Goal: Information Seeking & Learning: Check status

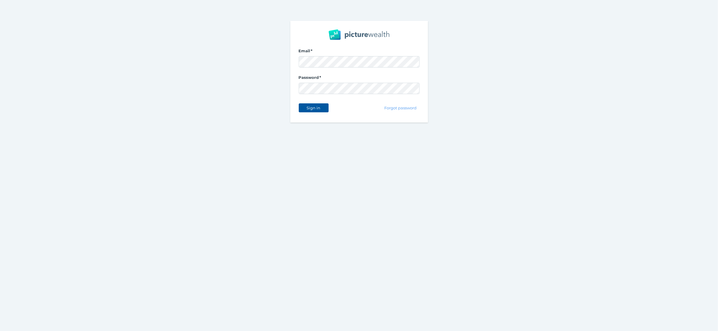
click at [319, 106] on button "Sign in" at bounding box center [314, 107] width 30 height 9
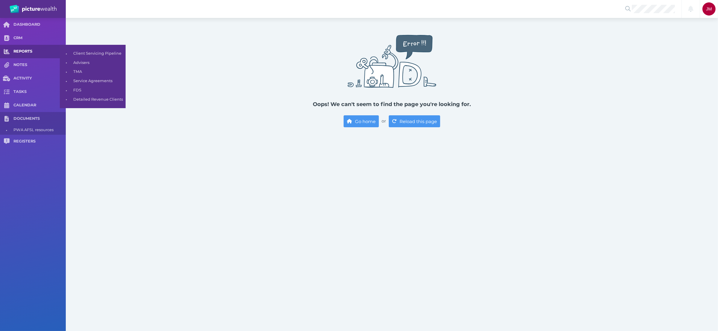
click at [28, 53] on span "REPORTS" at bounding box center [39, 51] width 52 height 5
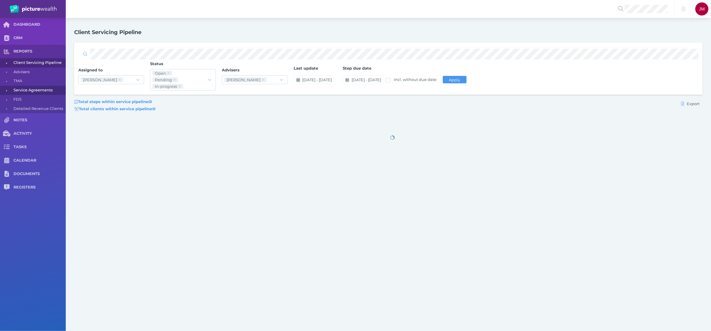
click at [30, 91] on span "Service Agreements" at bounding box center [38, 90] width 50 height 9
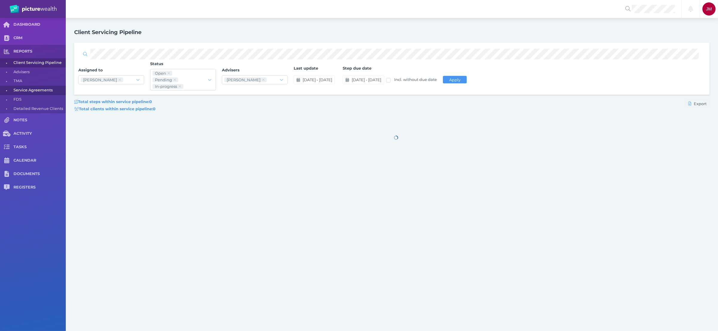
select select "25"
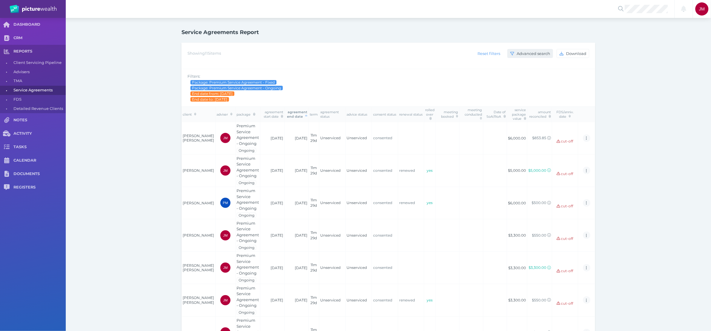
click at [528, 52] on span "Advanced search" at bounding box center [534, 53] width 37 height 5
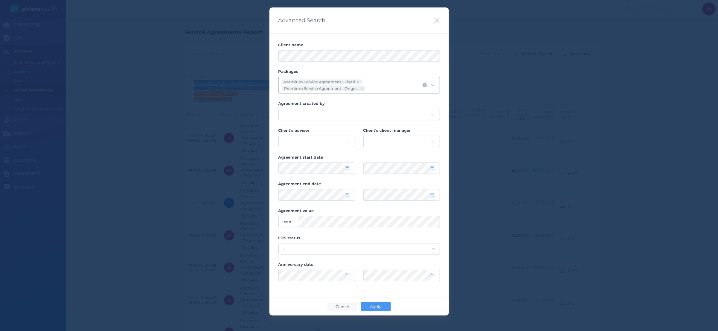
click at [406, 87] on div "Premium Service Agreement - Fixed Premium Service Agreement - Ongoing" at bounding box center [350, 85] width 139 height 13
click at [335, 137] on div "(Neo) PW Subscription - Ongoing" at bounding box center [359, 138] width 160 height 9
click at [335, 143] on div "(Neo) Wealth Assist Premium - Fixed" at bounding box center [359, 147] width 160 height 9
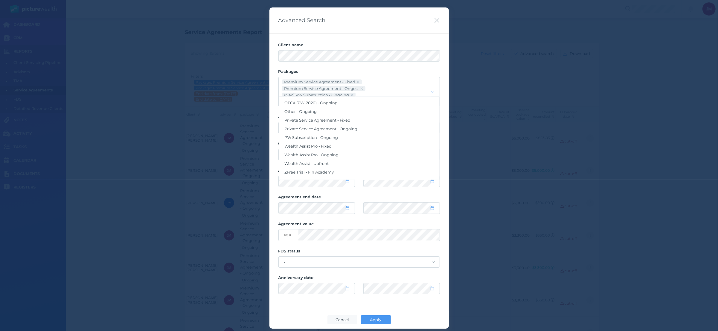
scroll to position [65, 0]
click at [346, 137] on div "PW Subscription - Ongoing" at bounding box center [359, 135] width 160 height 9
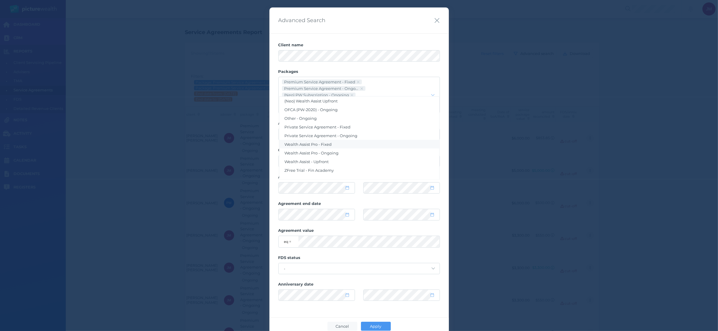
click at [340, 142] on div "Wealth Assist Pro - Fixed" at bounding box center [359, 144] width 160 height 9
click at [339, 151] on div "Wealth Assist Pro - Ongoing" at bounding box center [359, 153] width 160 height 9
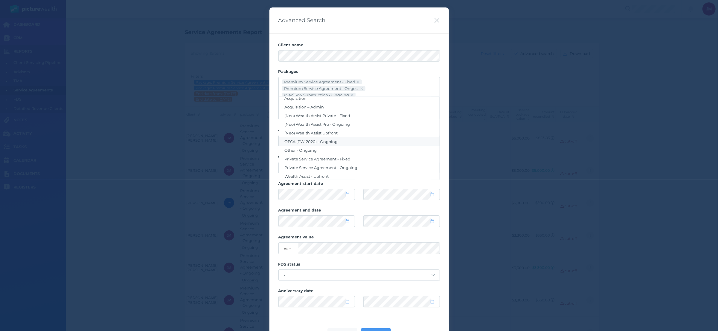
click at [345, 144] on div "OFCA (PW-2020) - Ongoing" at bounding box center [359, 141] width 160 height 9
click at [346, 101] on div "Acquisition" at bounding box center [359, 98] width 160 height 9
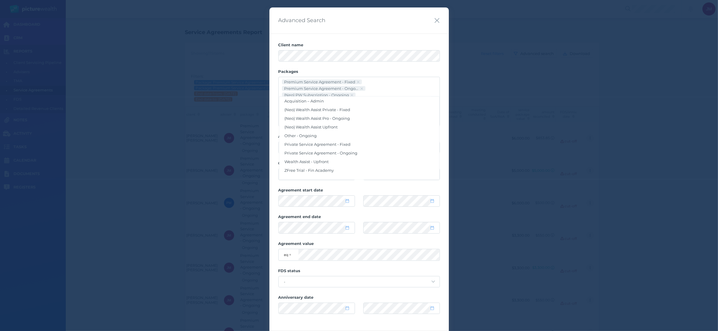
scroll to position [14, 0]
click at [337, 110] on div "Acquisition – Admin" at bounding box center [359, 107] width 160 height 9
click at [346, 231] on span at bounding box center [350, 228] width 9 height 5
select select "5"
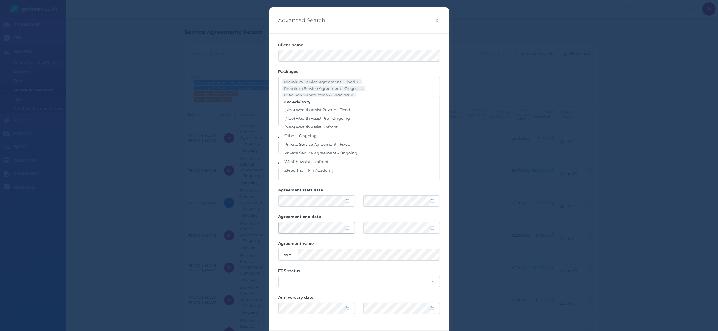
select select "2025"
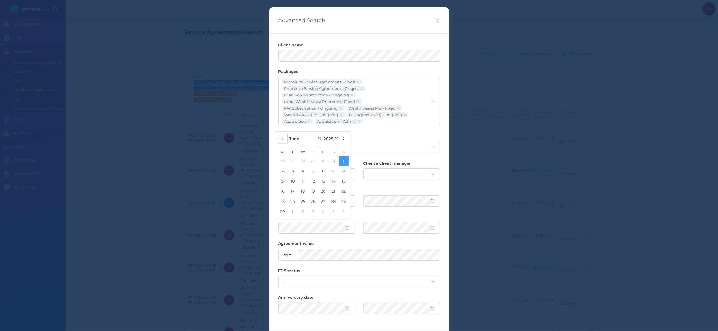
click at [282, 138] on icon "button" at bounding box center [282, 139] width 2 height 4
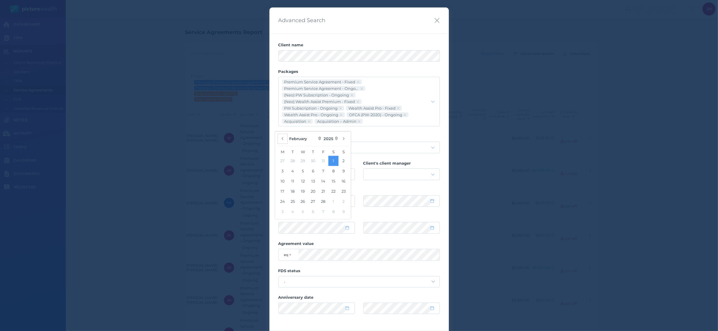
select select "0"
click at [302, 161] on button "1" at bounding box center [303, 161] width 10 height 10
click at [419, 217] on label "Agreement end date" at bounding box center [359, 218] width 162 height 8
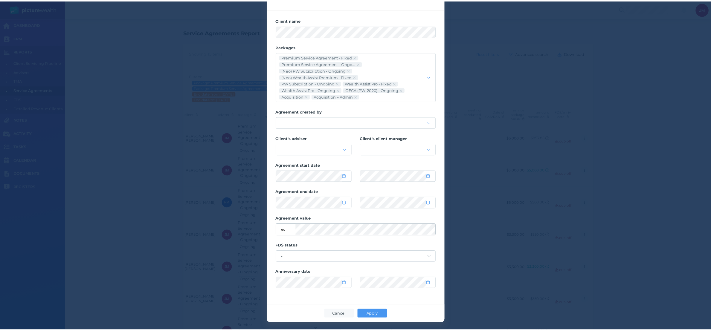
scroll to position [27, 0]
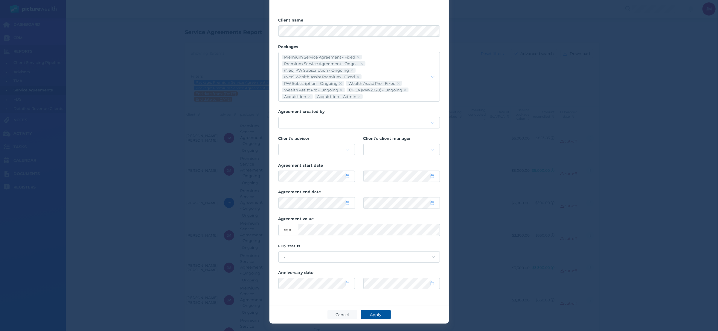
click at [384, 317] on button "Apply" at bounding box center [376, 314] width 30 height 9
click at [384, 284] on td "consented" at bounding box center [388, 268] width 26 height 33
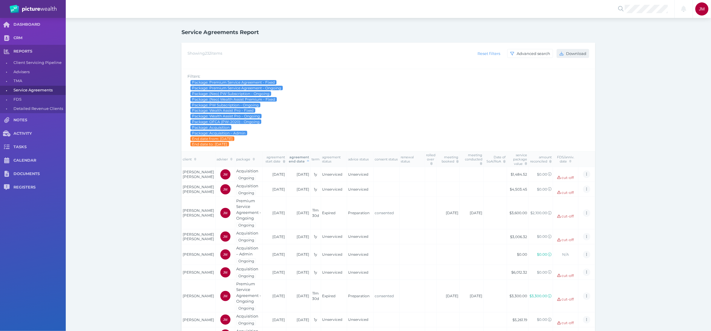
click at [578, 56] on button "Download" at bounding box center [573, 53] width 33 height 9
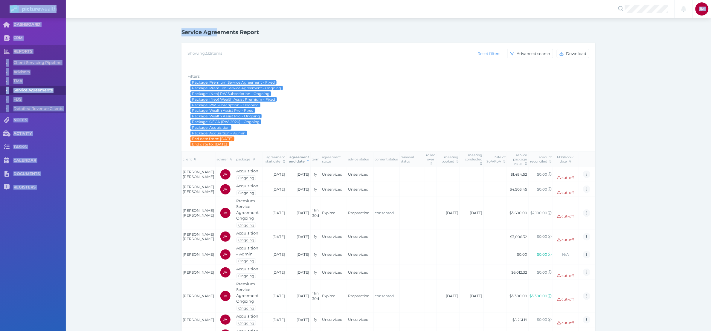
click at [245, 0] on html "Notifications All clear! [PERSON_NAME] [PERSON_NAME][EMAIL_ADDRESS][PERSON_NAME…" at bounding box center [355, 165] width 711 height 331
